Goal: Task Accomplishment & Management: Manage account settings

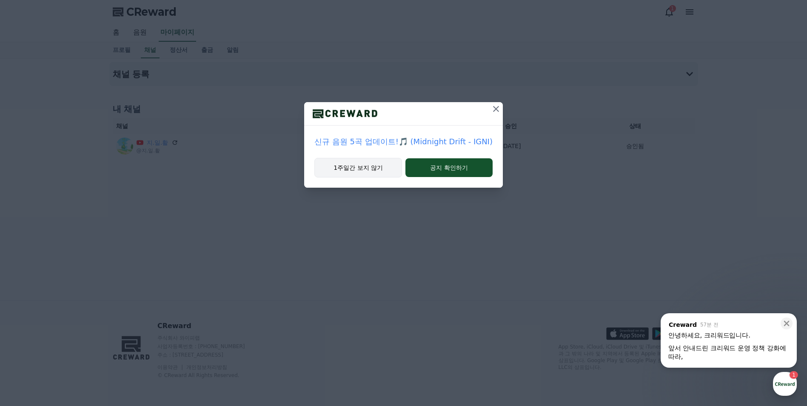
click at [392, 170] on button "1주일간 보지 않기" at bounding box center [359, 168] width 88 height 20
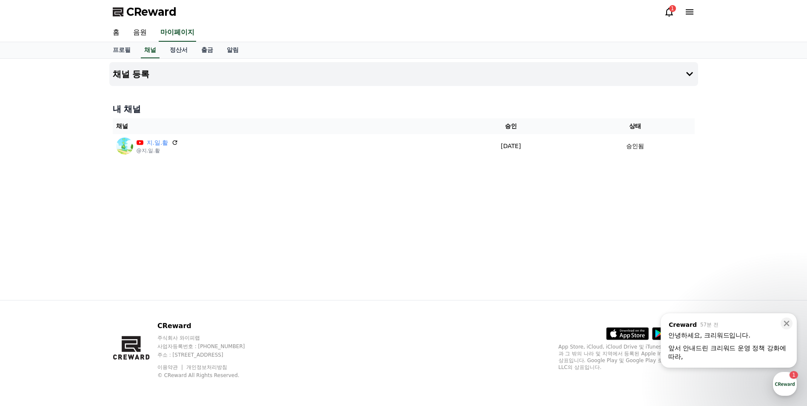
click at [672, 16] on icon at bounding box center [669, 12] width 10 height 10
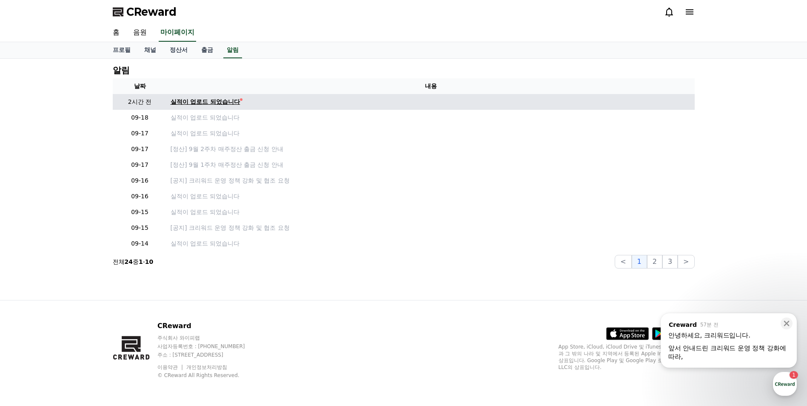
click at [242, 99] on div at bounding box center [241, 99] width 3 height 3
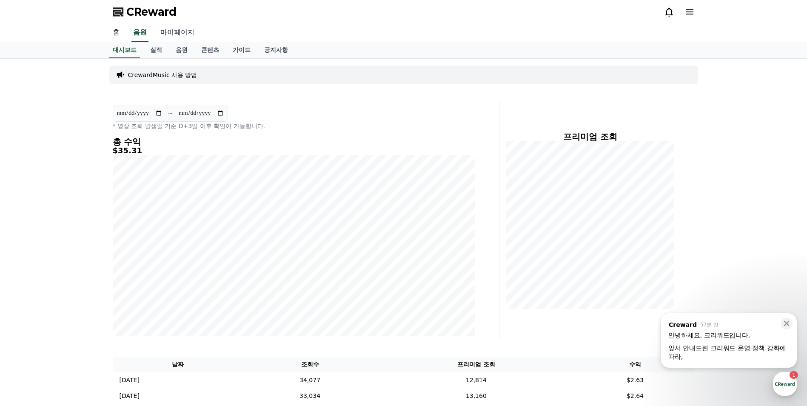
click at [174, 33] on link "마이페이지" at bounding box center [178, 33] width 48 height 18
select select "**********"
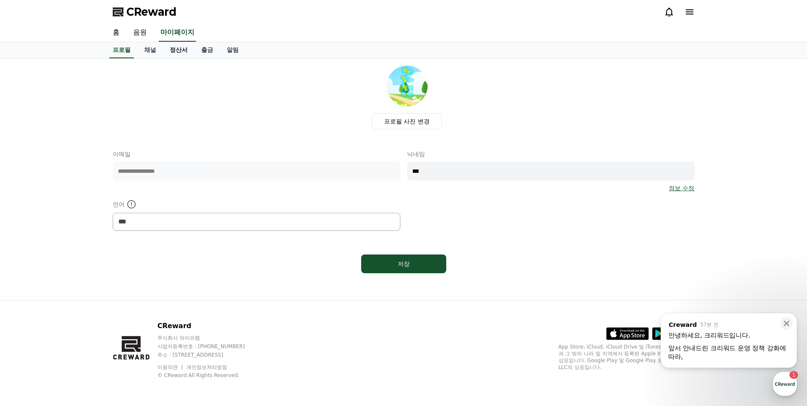
click at [178, 48] on link "정산서" at bounding box center [178, 50] width 31 height 16
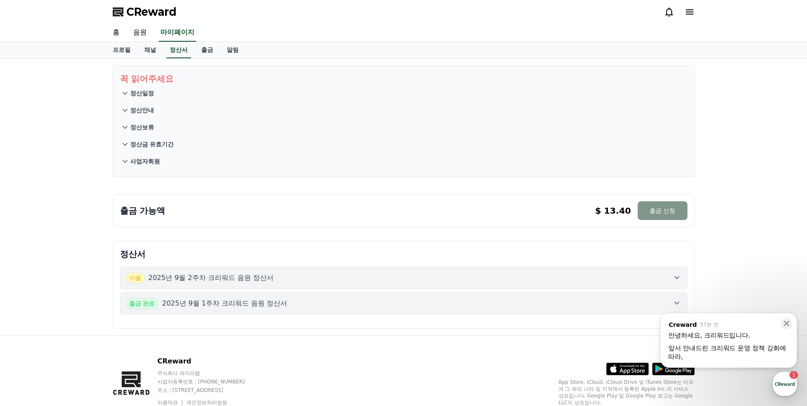
click at [652, 213] on button "출금 신청" at bounding box center [662, 210] width 49 height 19
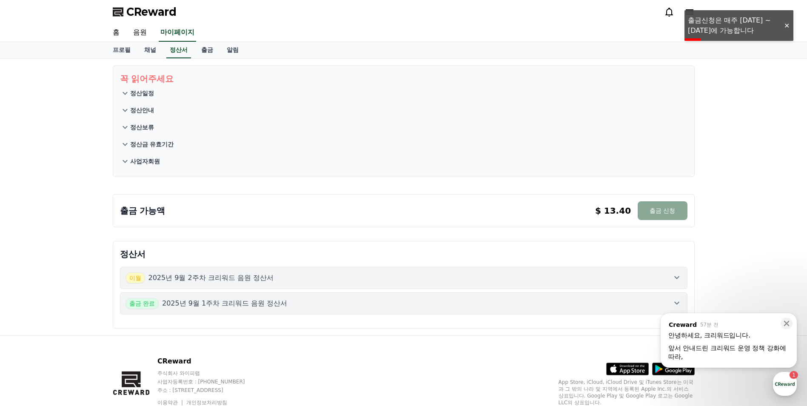
click at [785, 29] on div at bounding box center [787, 26] width 14 height 8
